Goal: Transaction & Acquisition: Purchase product/service

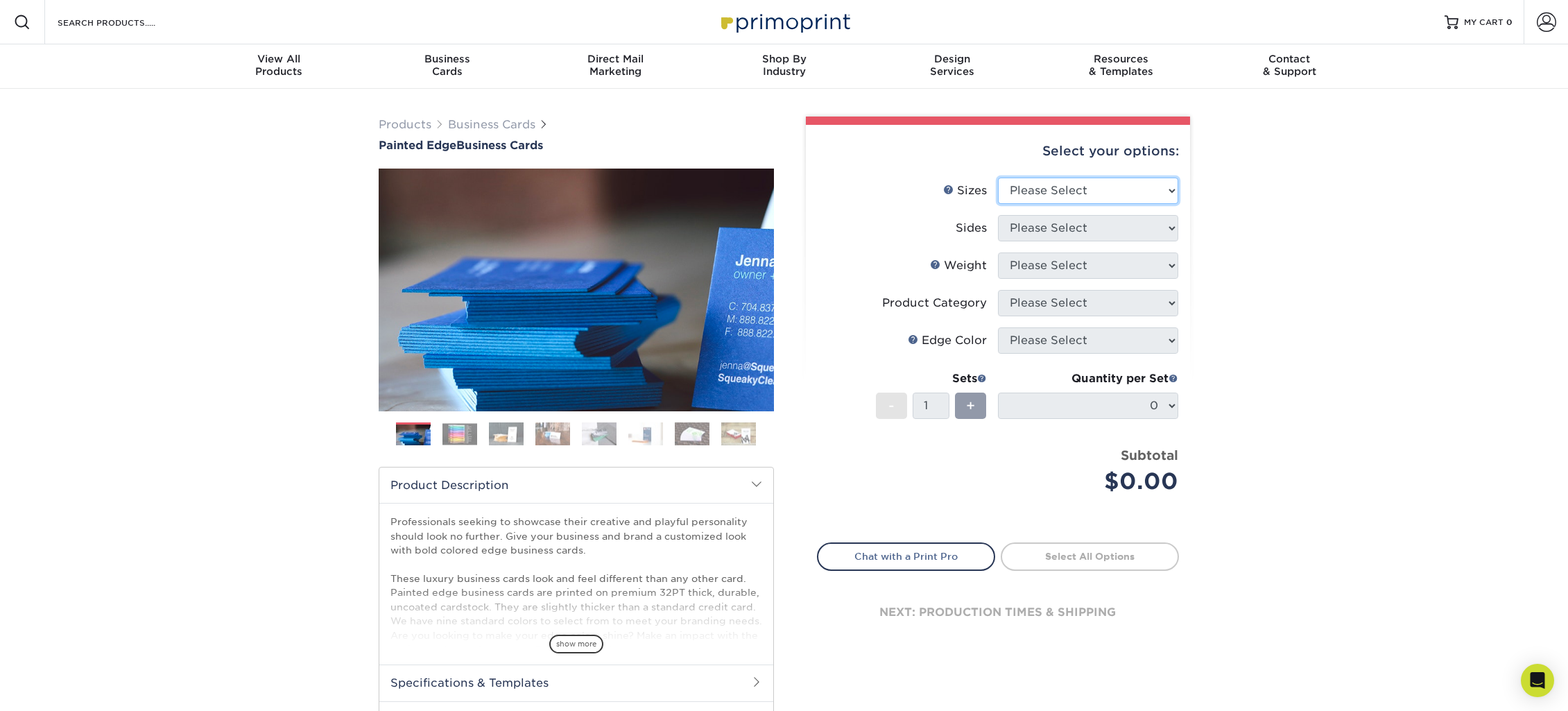
click at [1112, 180] on select "Please Select 2" x 3.5" - Standard 2.125" x 3.375" - European 2.5" x 2.5" - Squ…" at bounding box center [1088, 191] width 180 height 27
select select "2.50x2.50"
click at [998, 178] on select "Please Select 2" x 3.5" - Standard 2.125" x 3.375" - European 2.5" x 2.5" - Squ…" at bounding box center [1088, 191] width 180 height 27
click at [1143, 225] on select "Please Select Print Both Sides Print Front Only" at bounding box center [1088, 228] width 180 height 27
select select "13abbda7-1d64-4f25-8bb2-c179b224825d"
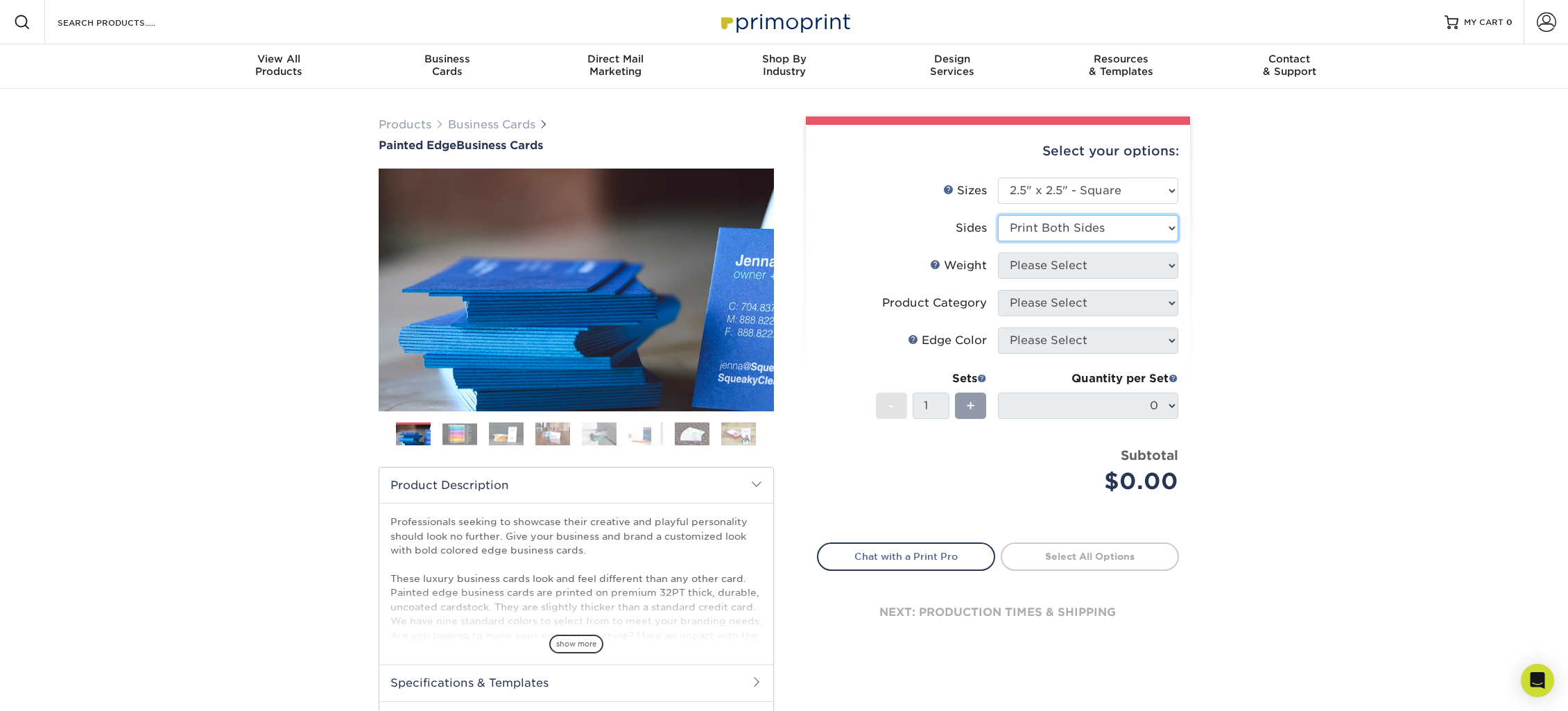
click at [998, 215] on select "Please Select Print Both Sides Print Front Only" at bounding box center [1088, 228] width 180 height 27
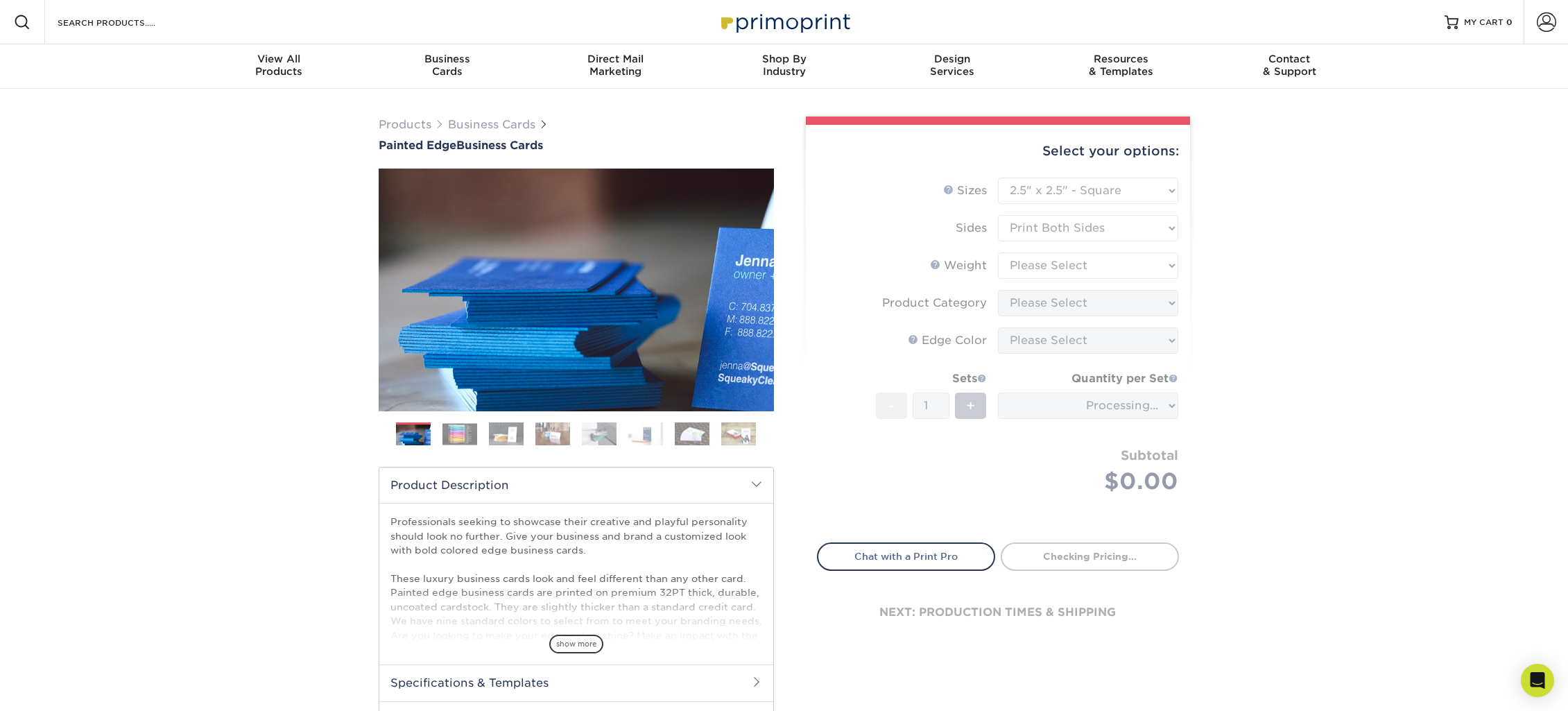
click at [1141, 260] on form "Sizes Help Sizes Please Select 2" x 3.5" - Standard 2.125" x 3.375" - European …" at bounding box center [998, 352] width 362 height 349
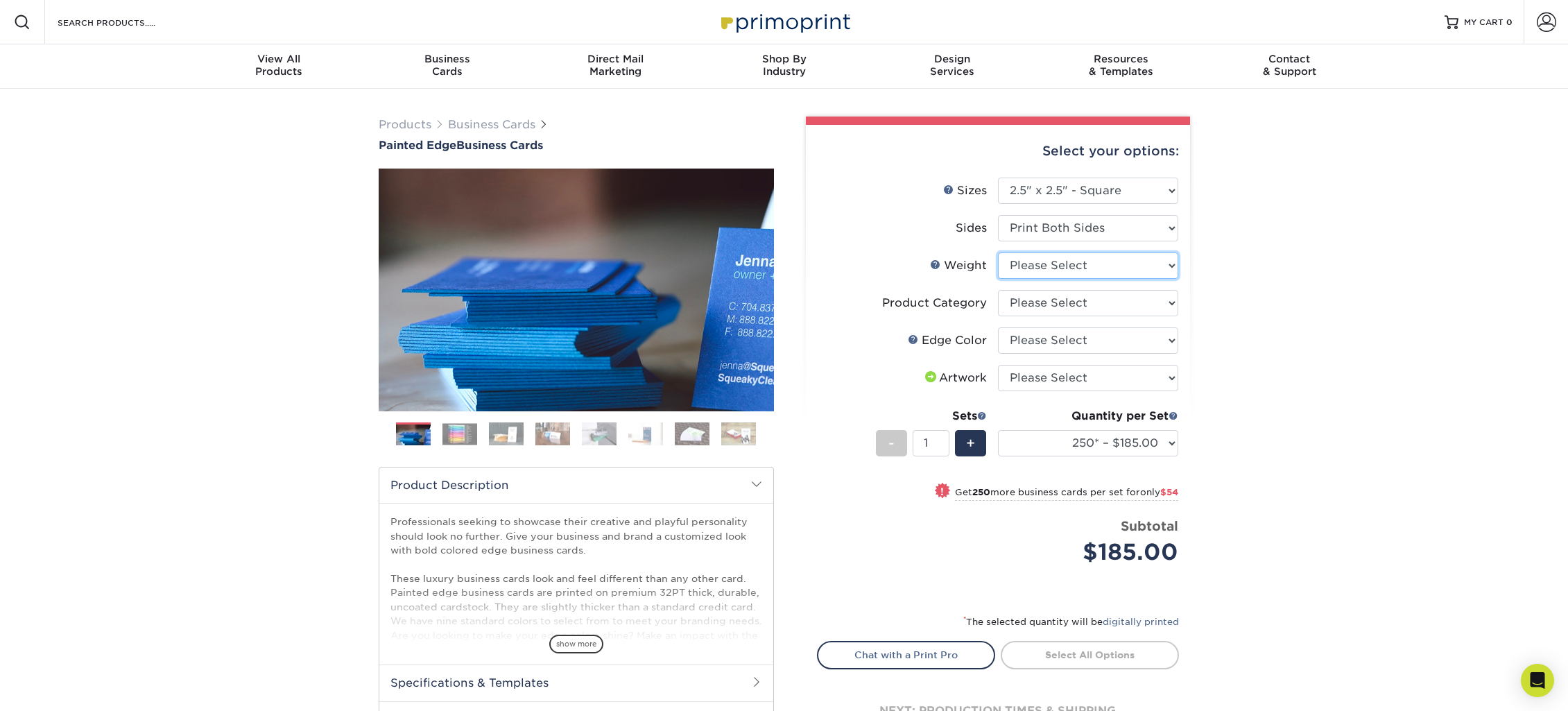
click at [1113, 258] on select "Please Select 32PTUC" at bounding box center [1088, 265] width 180 height 27
select select "32PTUC"
click at [998, 252] on select "Please Select 32PTUC" at bounding box center [1088, 265] width 180 height 27
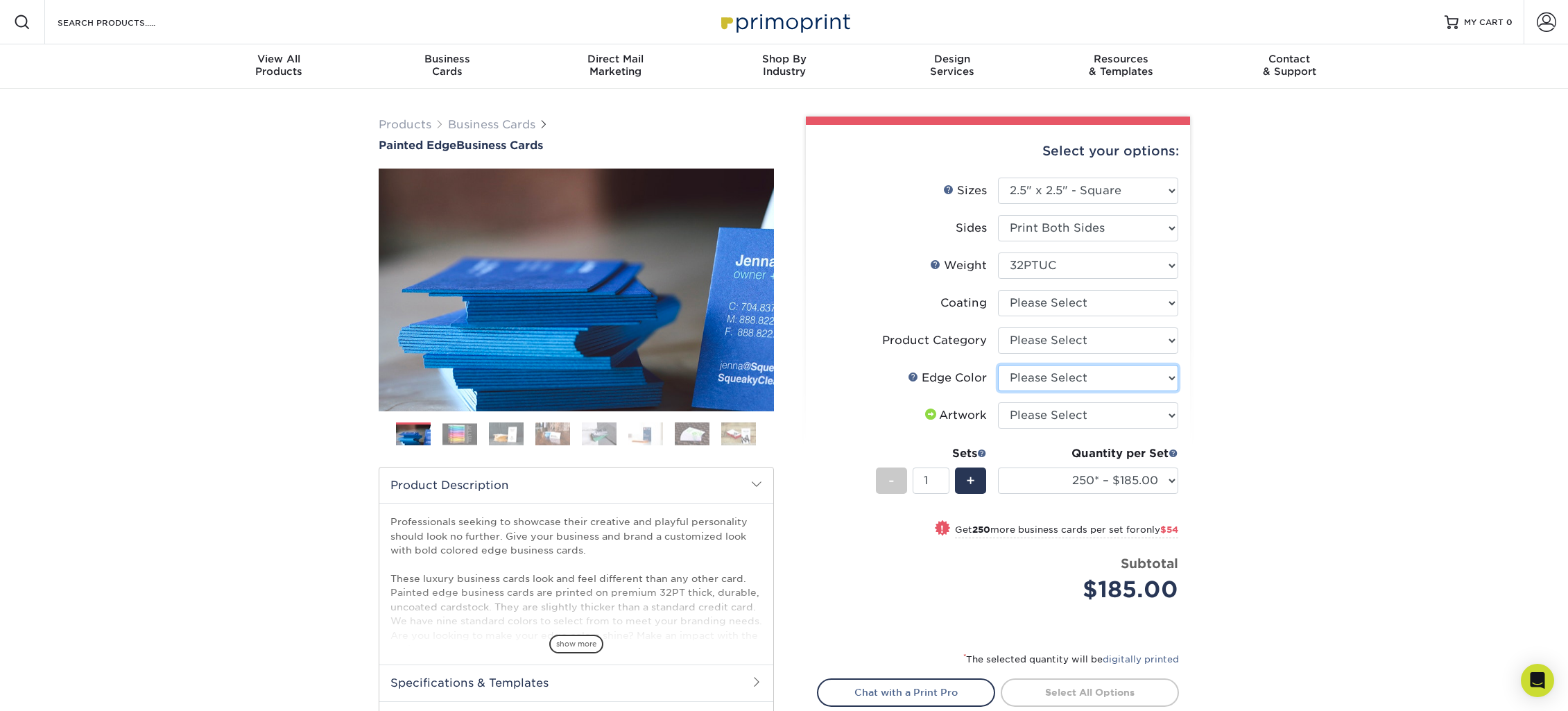
click at [1140, 386] on select "Please Select Charcoal Black Brown Blue Pearlescent Blue Pearlescent Gold Pearl…" at bounding box center [1088, 378] width 180 height 27
select select "e5923337-01e2-4bdb-9219-a9f01dd6b750"
click at [998, 365] on select "Please Select Charcoal Black Brown Blue Pearlescent Blue Pearlescent Gold Pearl…" at bounding box center [1088, 378] width 180 height 27
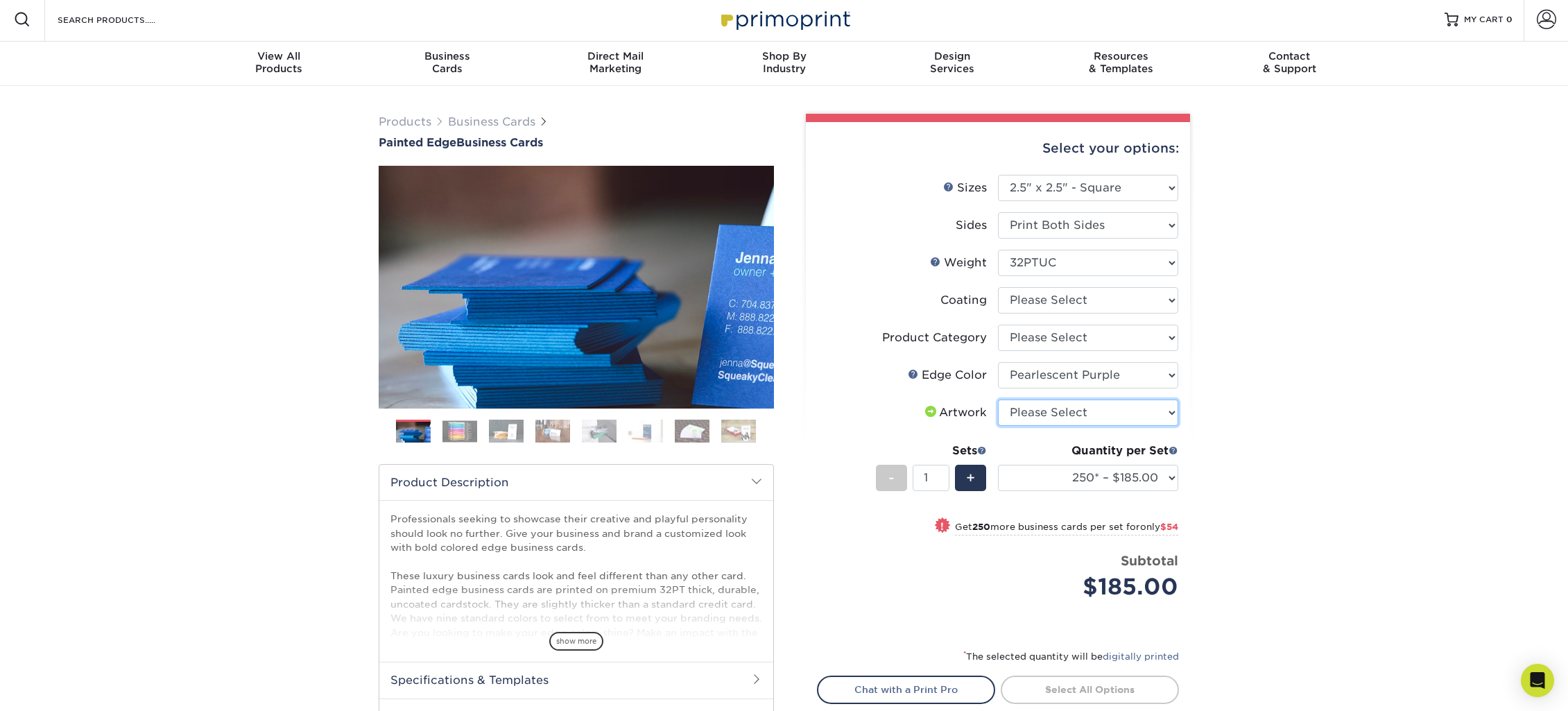
click at [1105, 416] on select "Please Select I will upload files I need a design - $100" at bounding box center [1088, 413] width 180 height 27
select select "upload"
click at [998, 399] on select "Please Select I will upload files I need a design - $100" at bounding box center [1088, 413] width 180 height 27
click at [1165, 484] on select "250* – $185.00 500* – $239.00 1000* – $339.00" at bounding box center [1088, 478] width 180 height 27
